Goal: Information Seeking & Learning: Check status

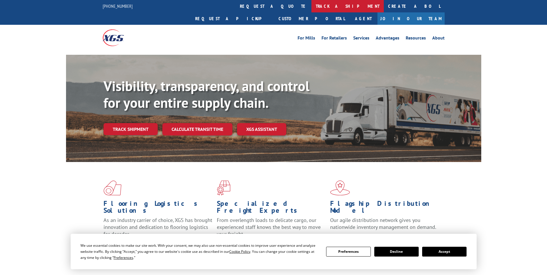
click at [311, 5] on link "track a shipment" at bounding box center [347, 6] width 72 height 12
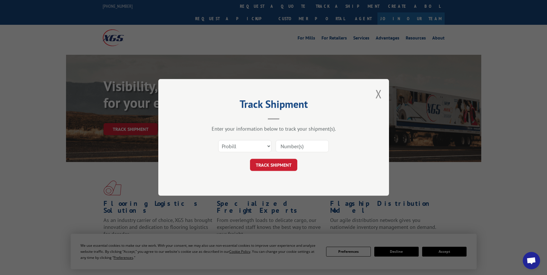
drag, startPoint x: 272, startPoint y: 144, endPoint x: 267, endPoint y: 146, distance: 6.2
click at [272, 144] on div "Select category... Probill BOL PO" at bounding box center [273, 146] width 173 height 19
click at [267, 146] on select "Select category... Probill BOL PO" at bounding box center [244, 146] width 53 height 12
select select "bol"
click at [218, 140] on select "Select category... Probill BOL PO" at bounding box center [244, 146] width 53 height 12
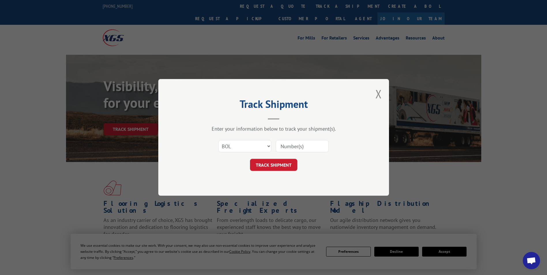
click at [313, 146] on input at bounding box center [302, 146] width 53 height 12
paste input "5147189"
type input "5147189"
click button "TRACK SHIPMENT" at bounding box center [273, 165] width 47 height 12
